Goal: Find contact information: Find contact information

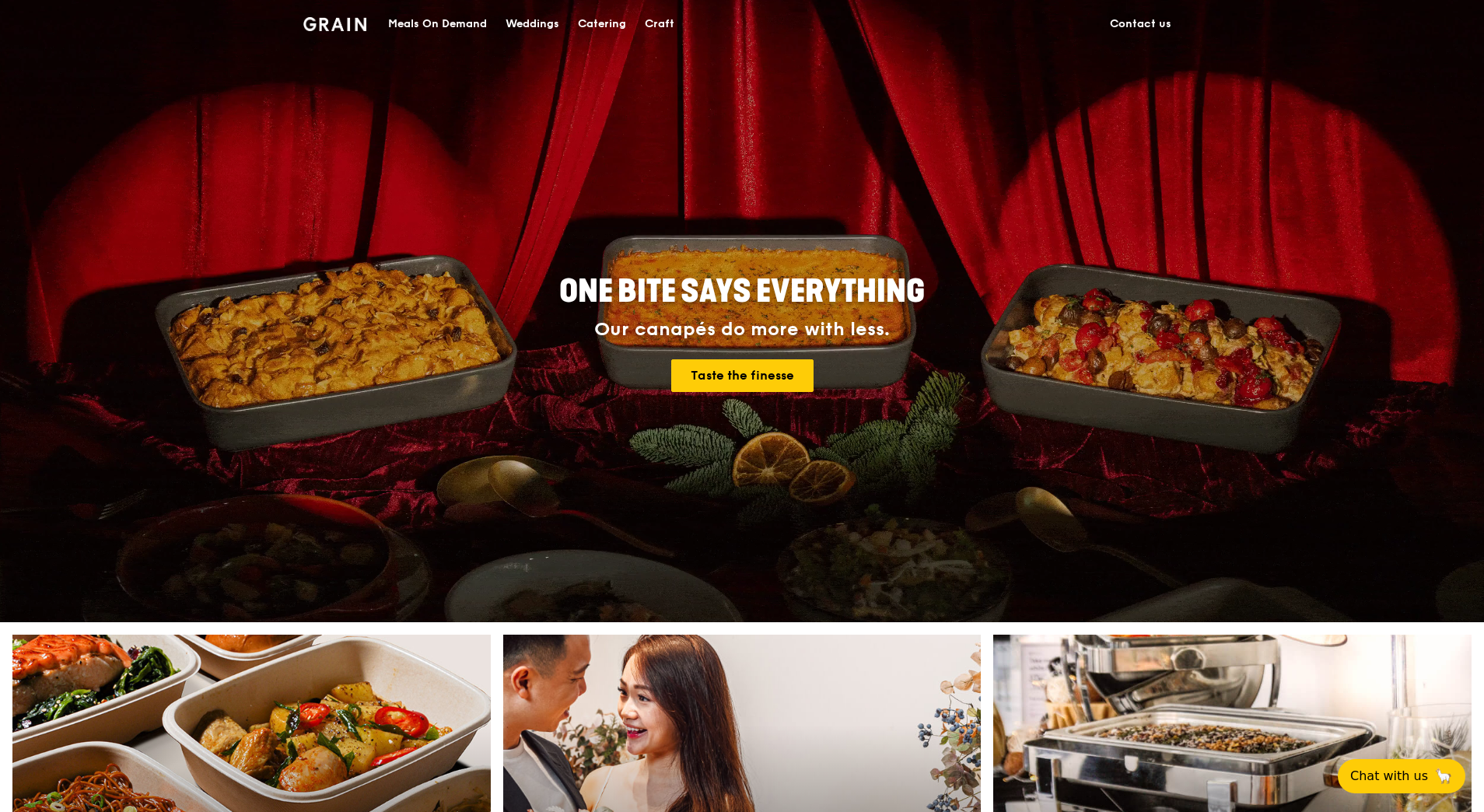
click at [1133, 24] on link "Contact us" at bounding box center [1141, 24] width 80 height 46
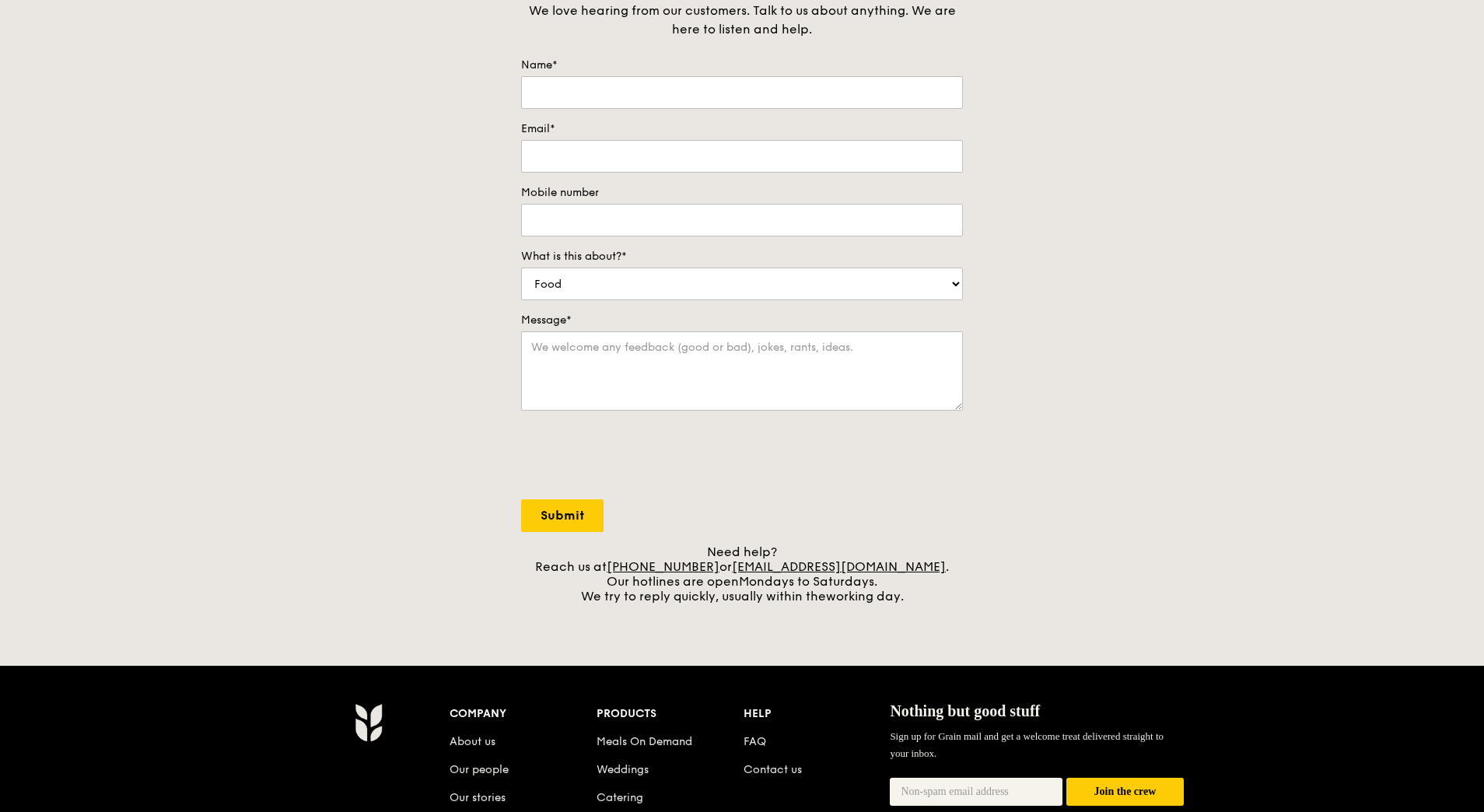
scroll to position [466, 0]
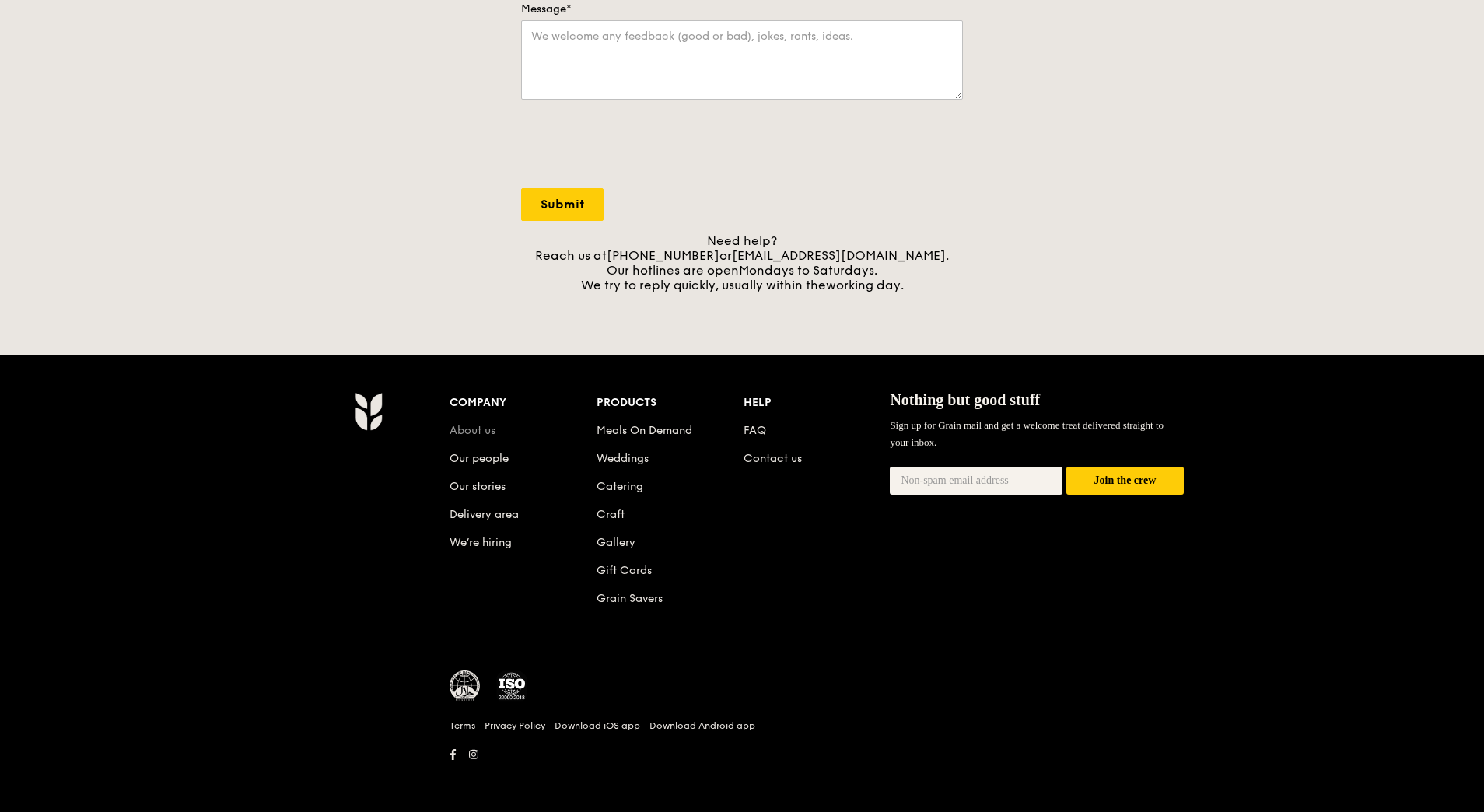
click at [476, 432] on link "About us" at bounding box center [473, 430] width 46 height 13
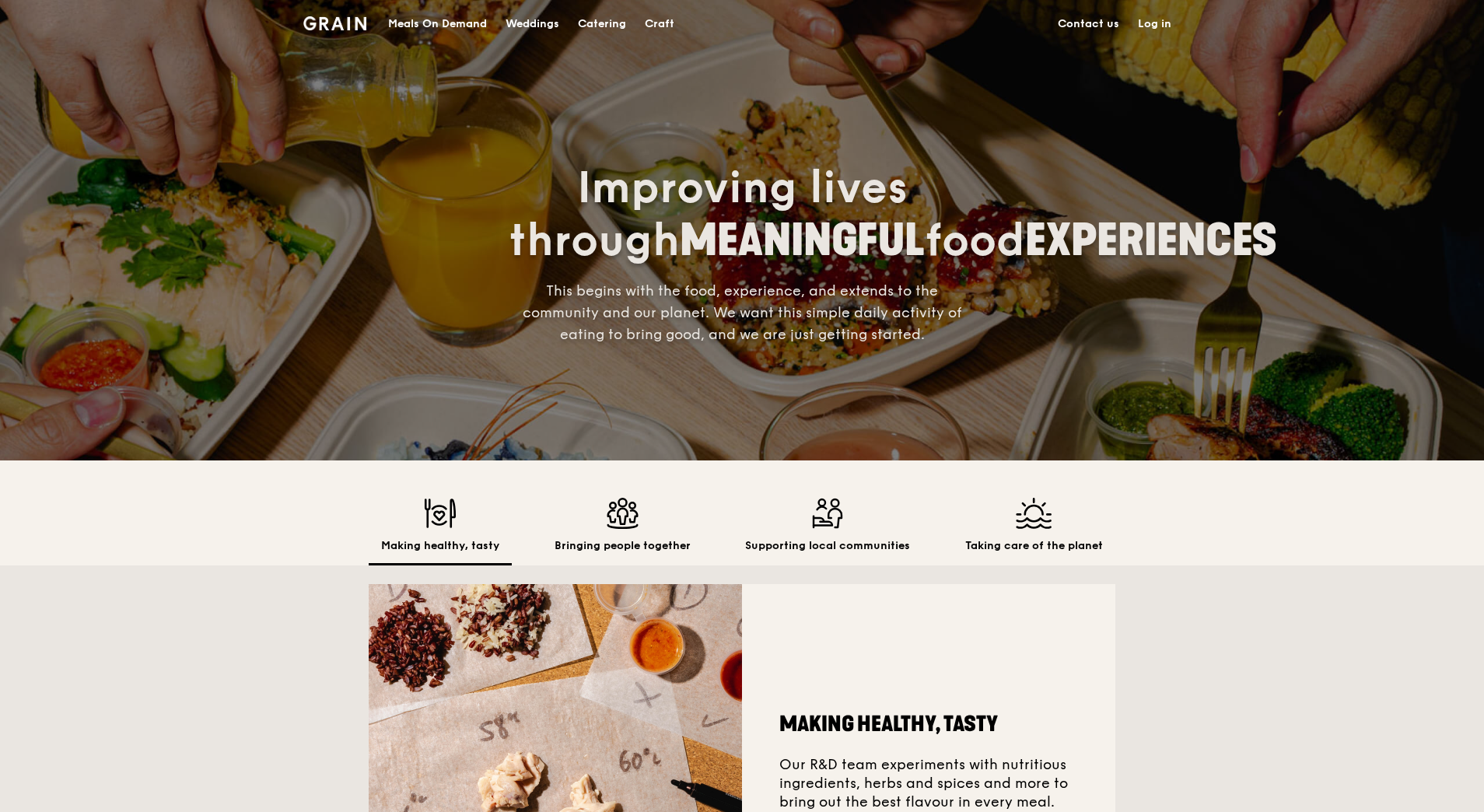
click at [449, 18] on div "Meals On Demand" at bounding box center [437, 24] width 99 height 46
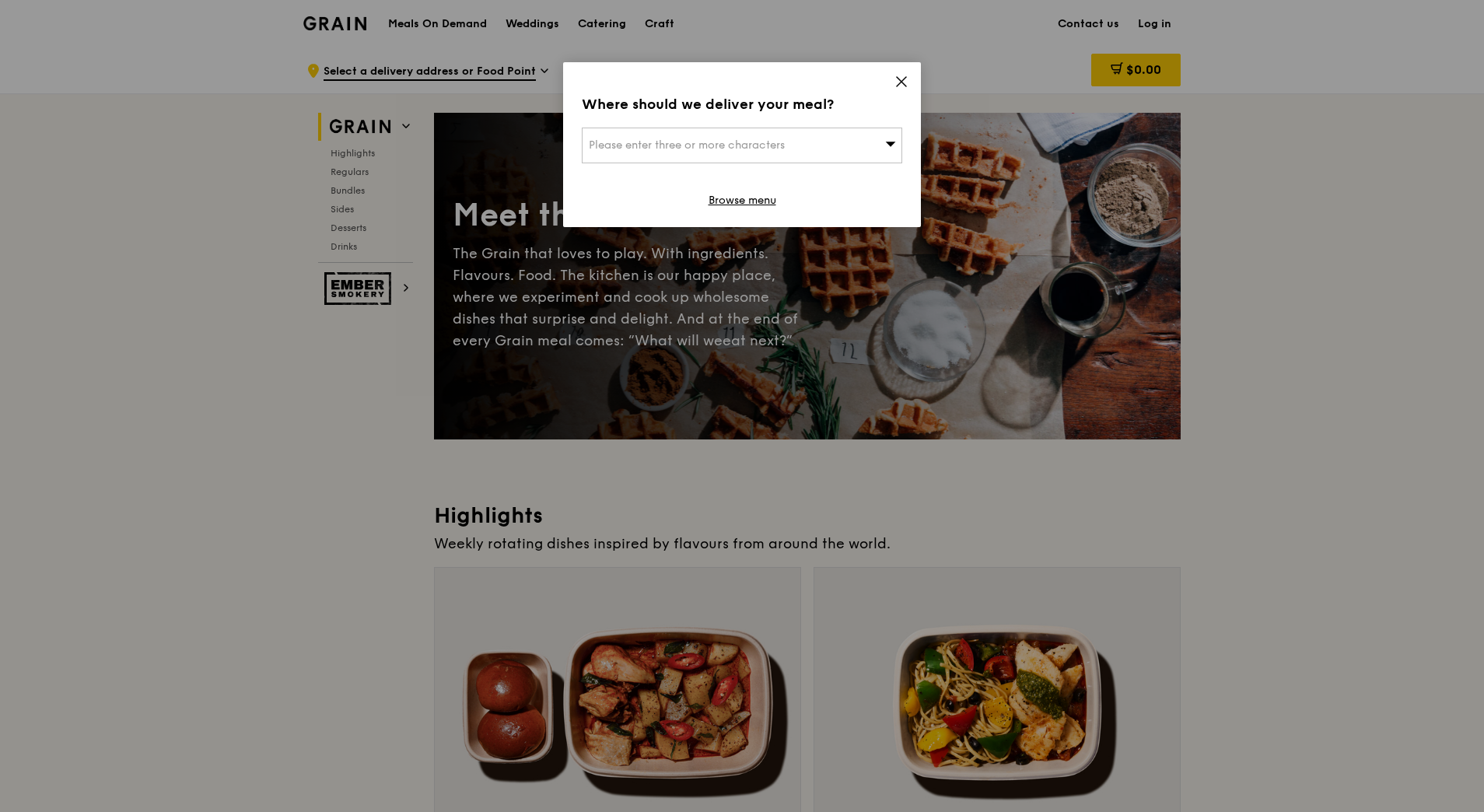
click at [904, 75] on icon at bounding box center [901, 81] width 14 height 14
